Goal: Find specific page/section: Find specific page/section

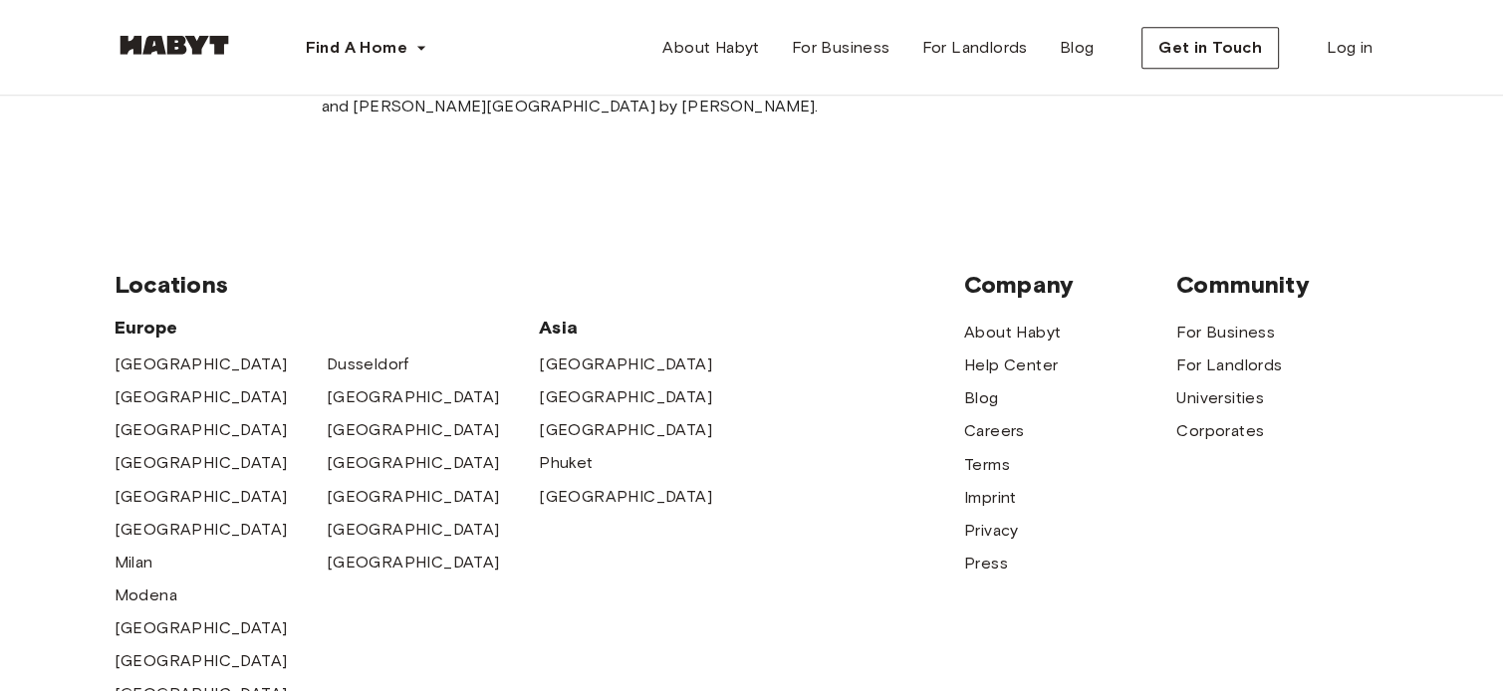
scroll to position [1926, 0]
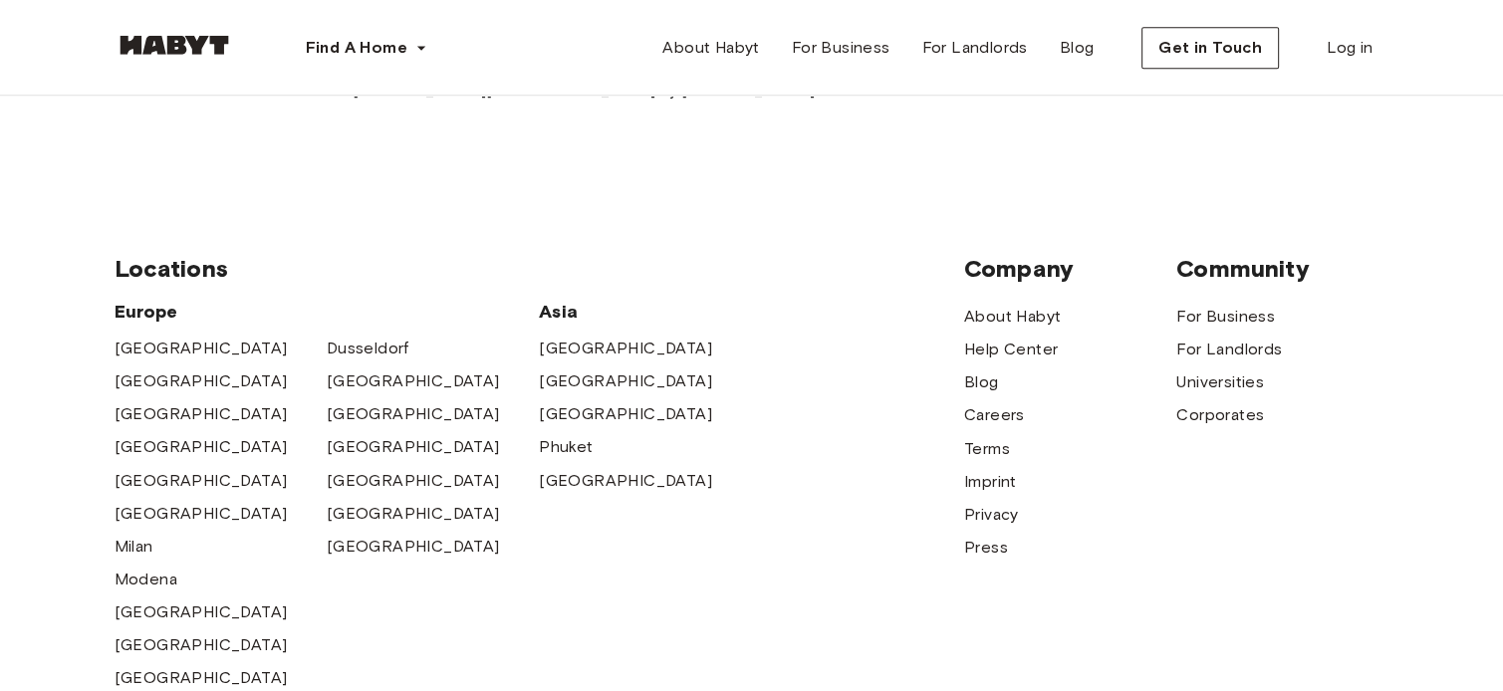
click at [199, 48] on img at bounding box center [175, 45] width 120 height 20
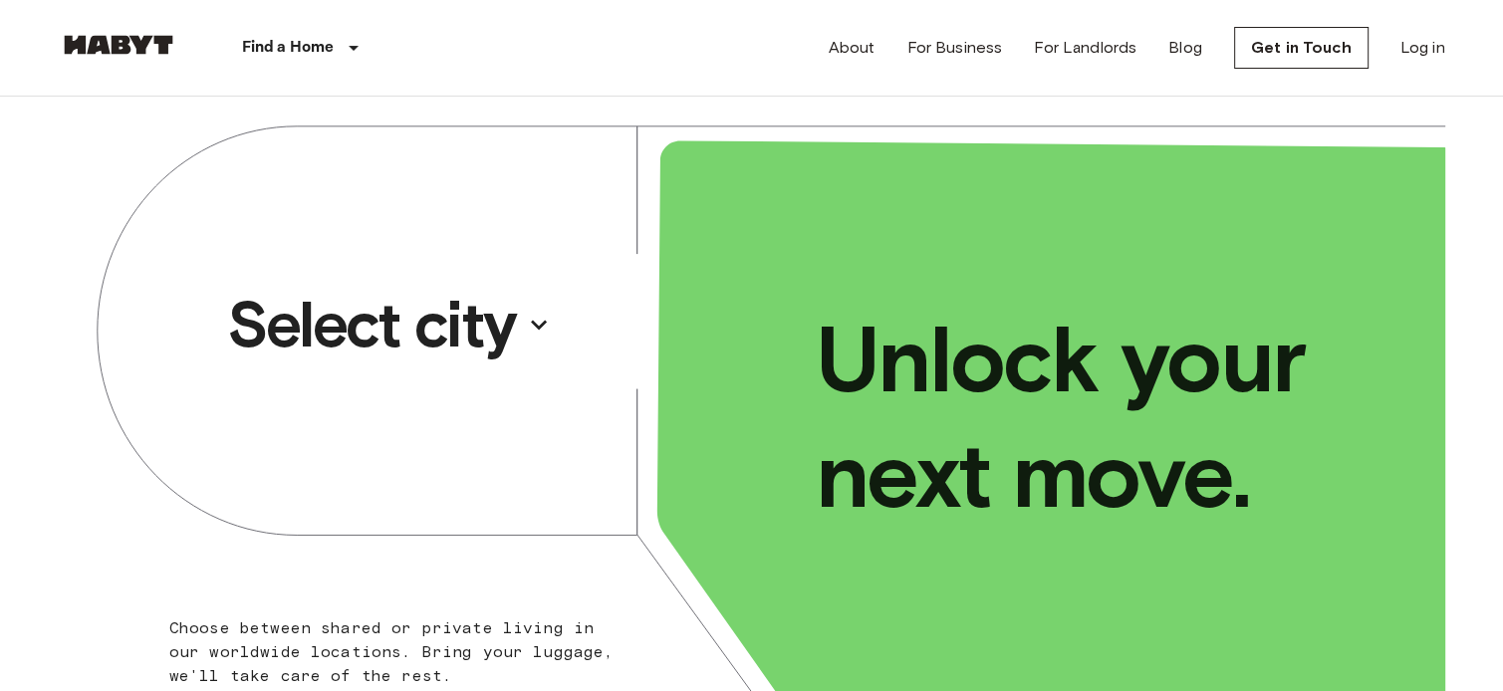
click at [430, 303] on p "Select city" at bounding box center [371, 325] width 289 height 80
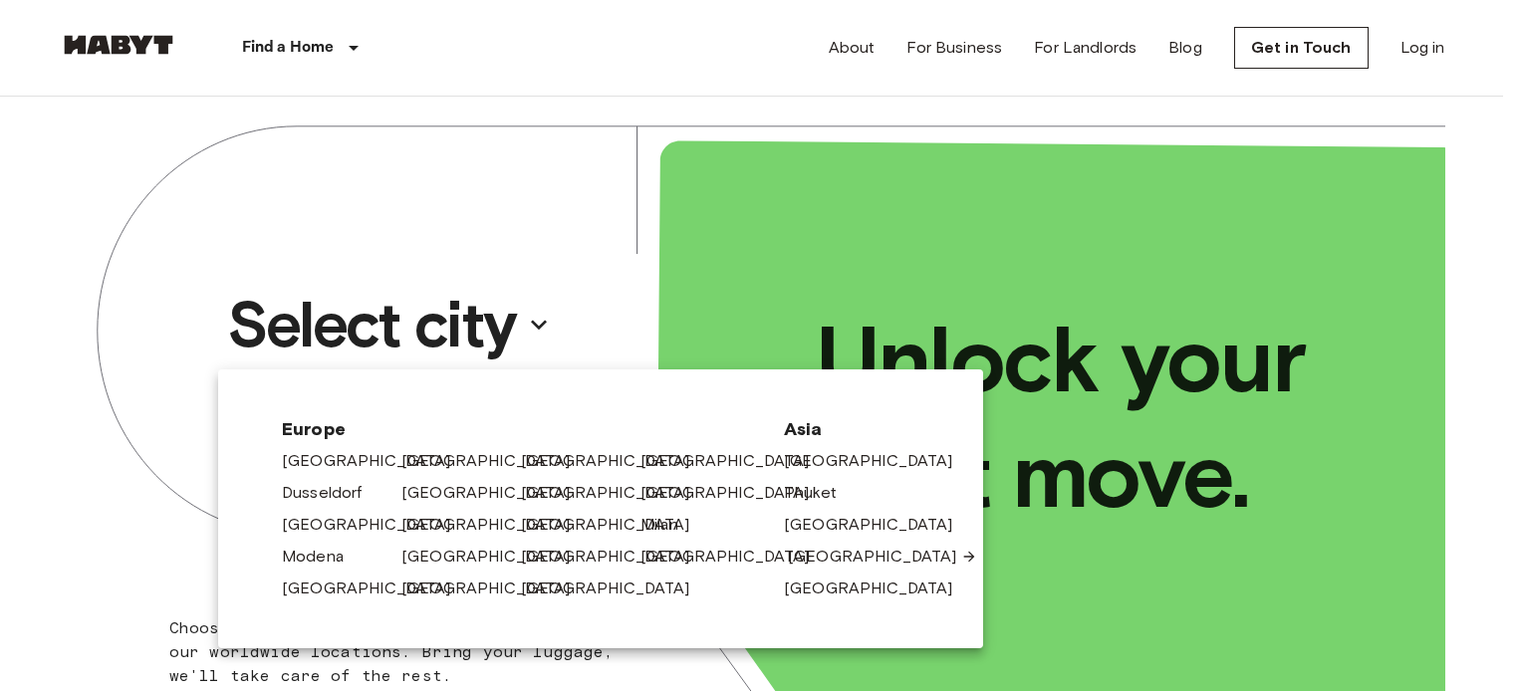
click at [831, 554] on link "[GEOGRAPHIC_DATA]" at bounding box center [882, 557] width 189 height 24
